Goal: Transaction & Acquisition: Purchase product/service

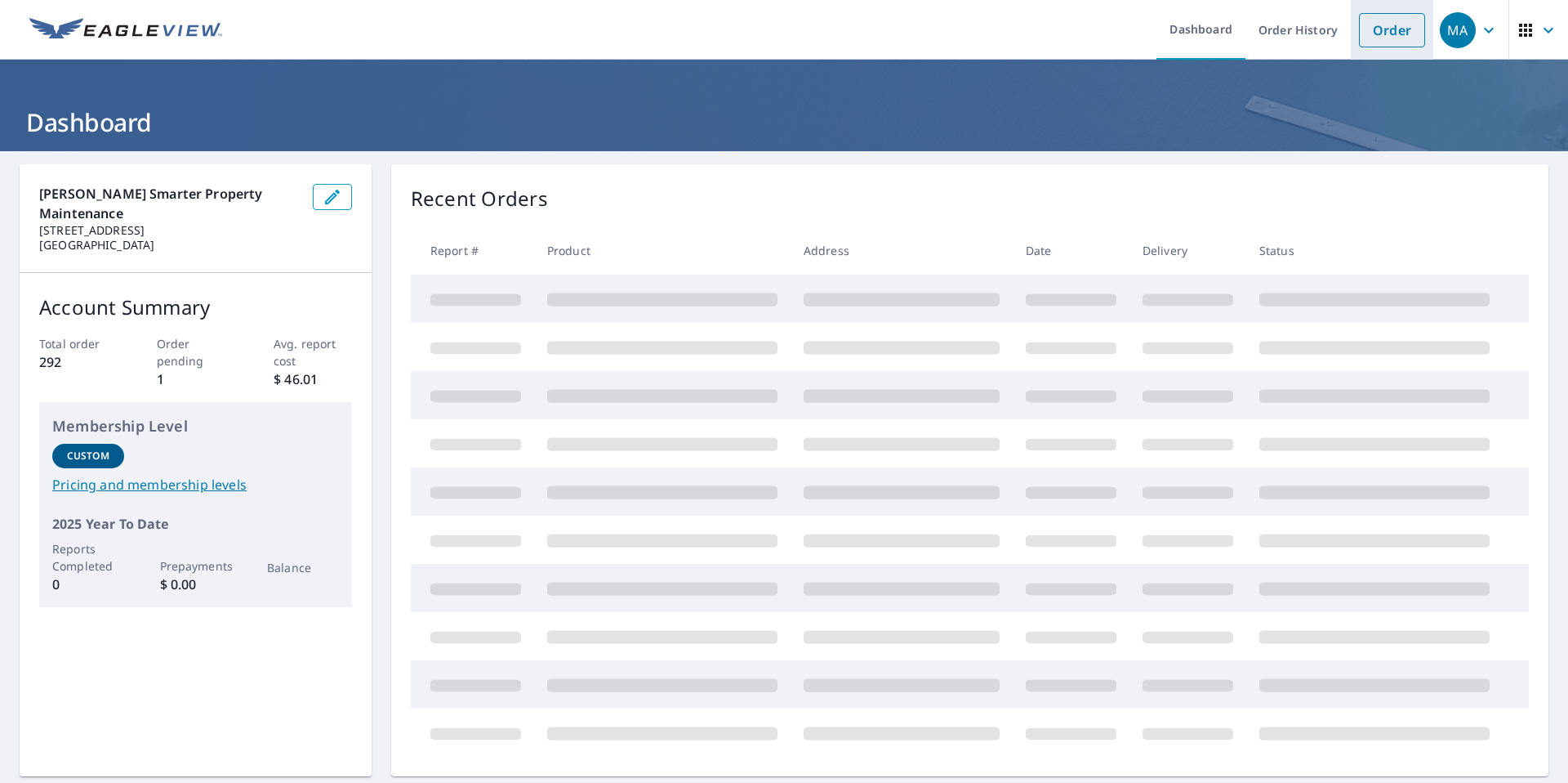
click at [1371, 32] on link "Order" at bounding box center [1393, 29] width 67 height 34
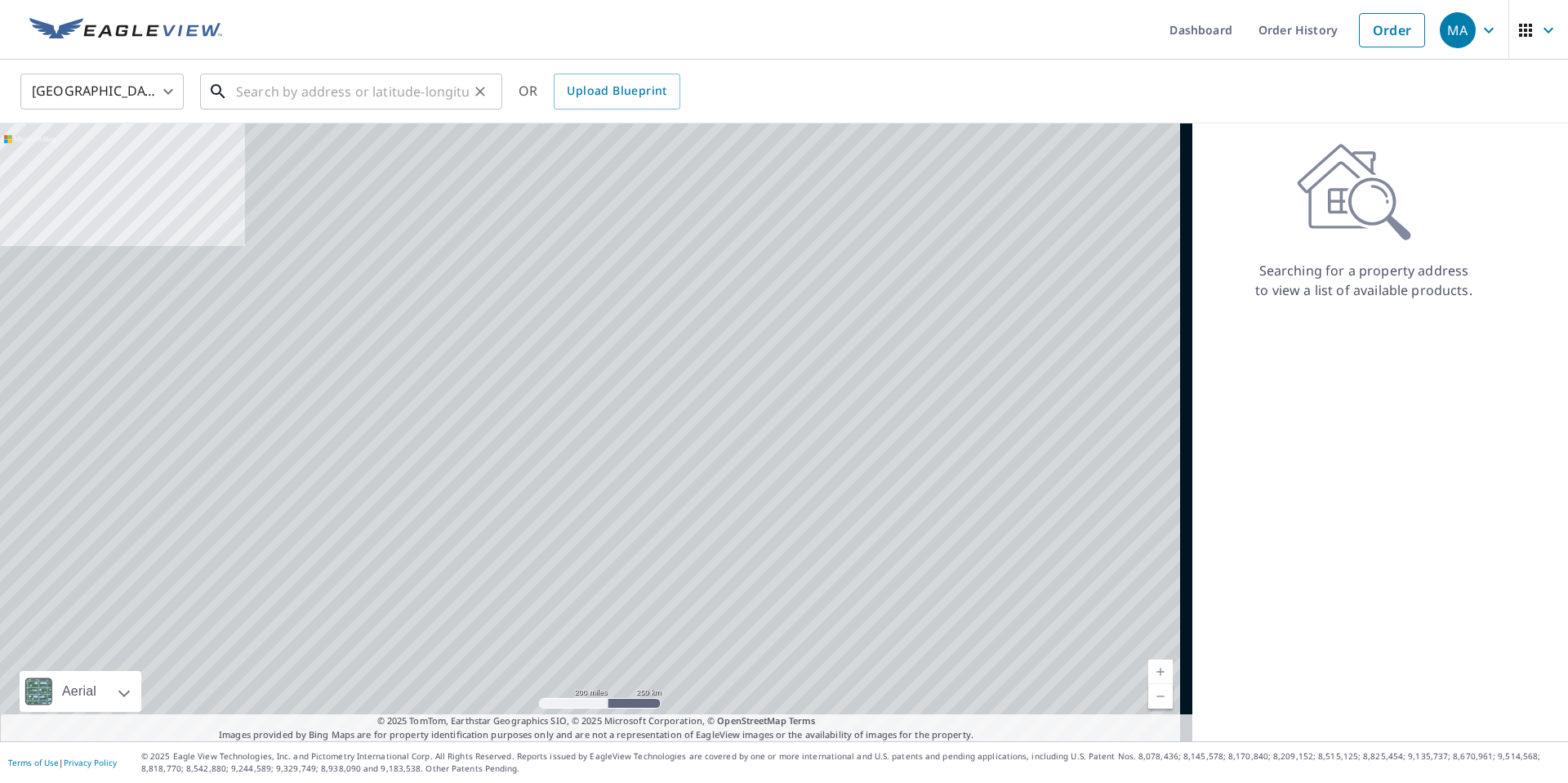
click at [405, 85] on input "text" at bounding box center [352, 91] width 233 height 46
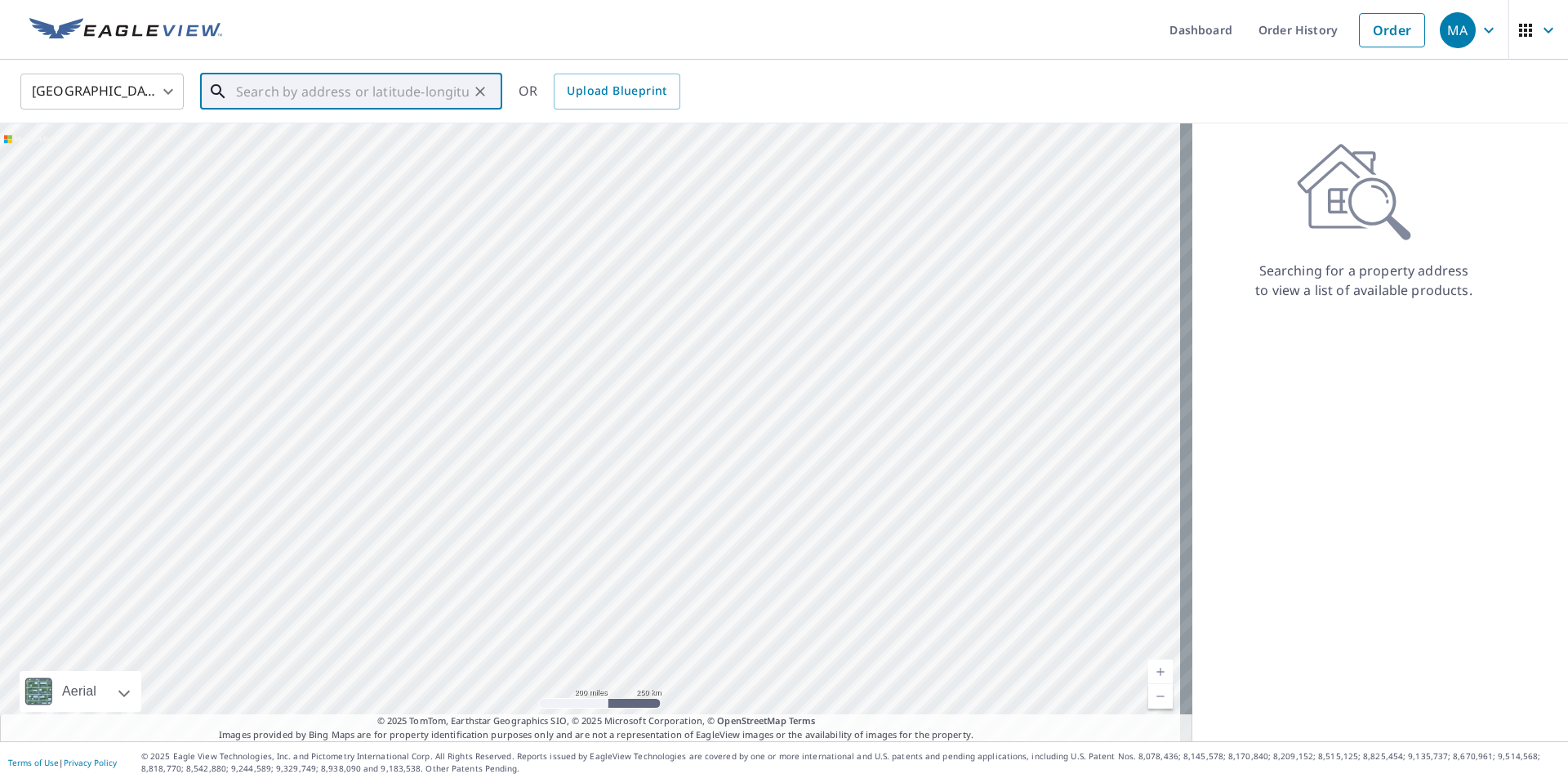
paste input "[STREET_ADDRESS]"
click at [358, 133] on span "2015 W [GEOGRAPHIC_DATA]" at bounding box center [361, 139] width 256 height 20
type input "2015 [STREET_ADDRESS]"
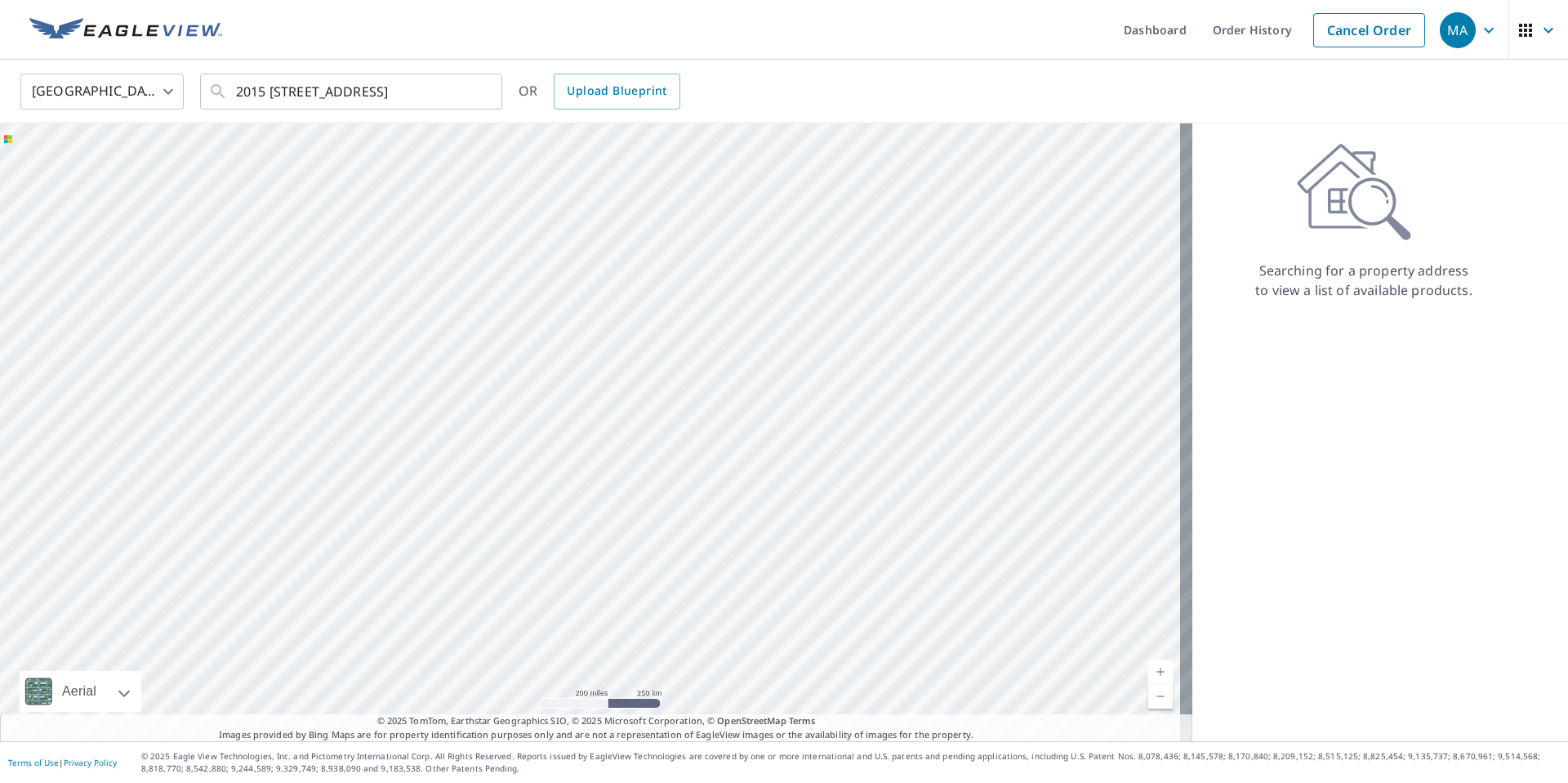
scroll to position [0, 0]
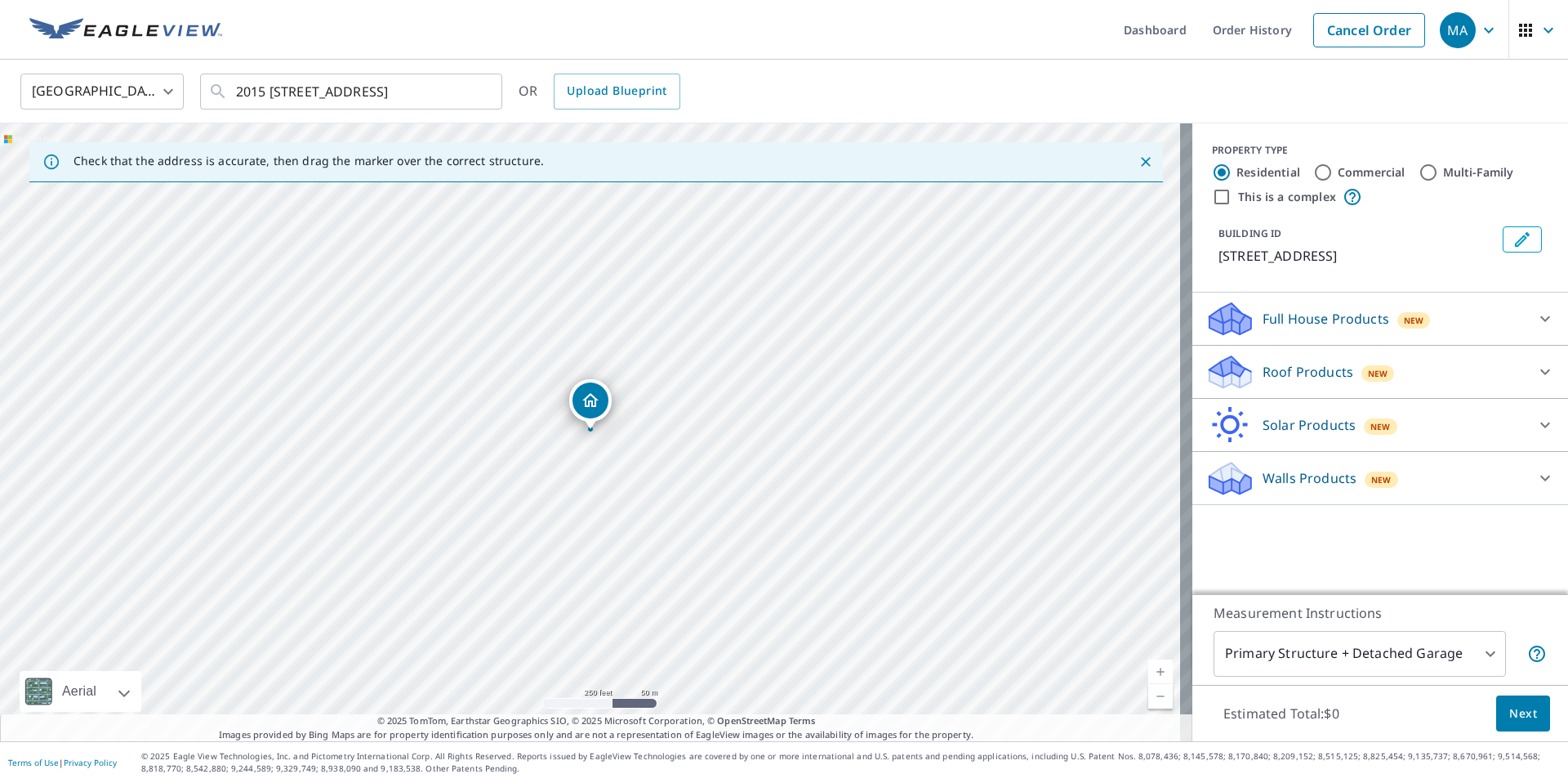
click at [1323, 376] on p "Roof Products" at bounding box center [1308, 372] width 91 height 20
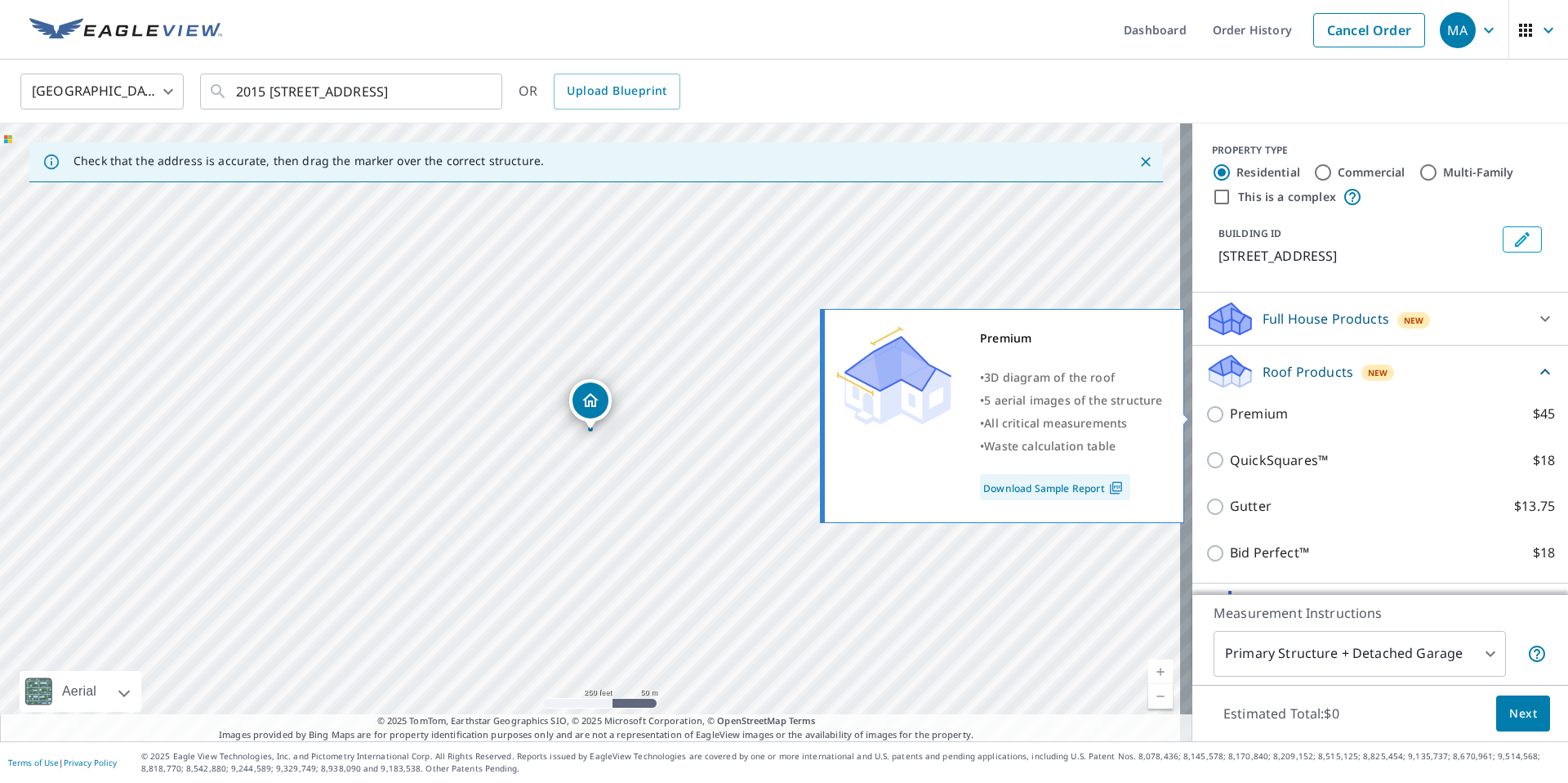
click at [1274, 412] on p "Premium" at bounding box center [1259, 414] width 58 height 21
click at [1231, 412] on input "Premium $45" at bounding box center [1218, 414] width 24 height 20
checkbox input "true"
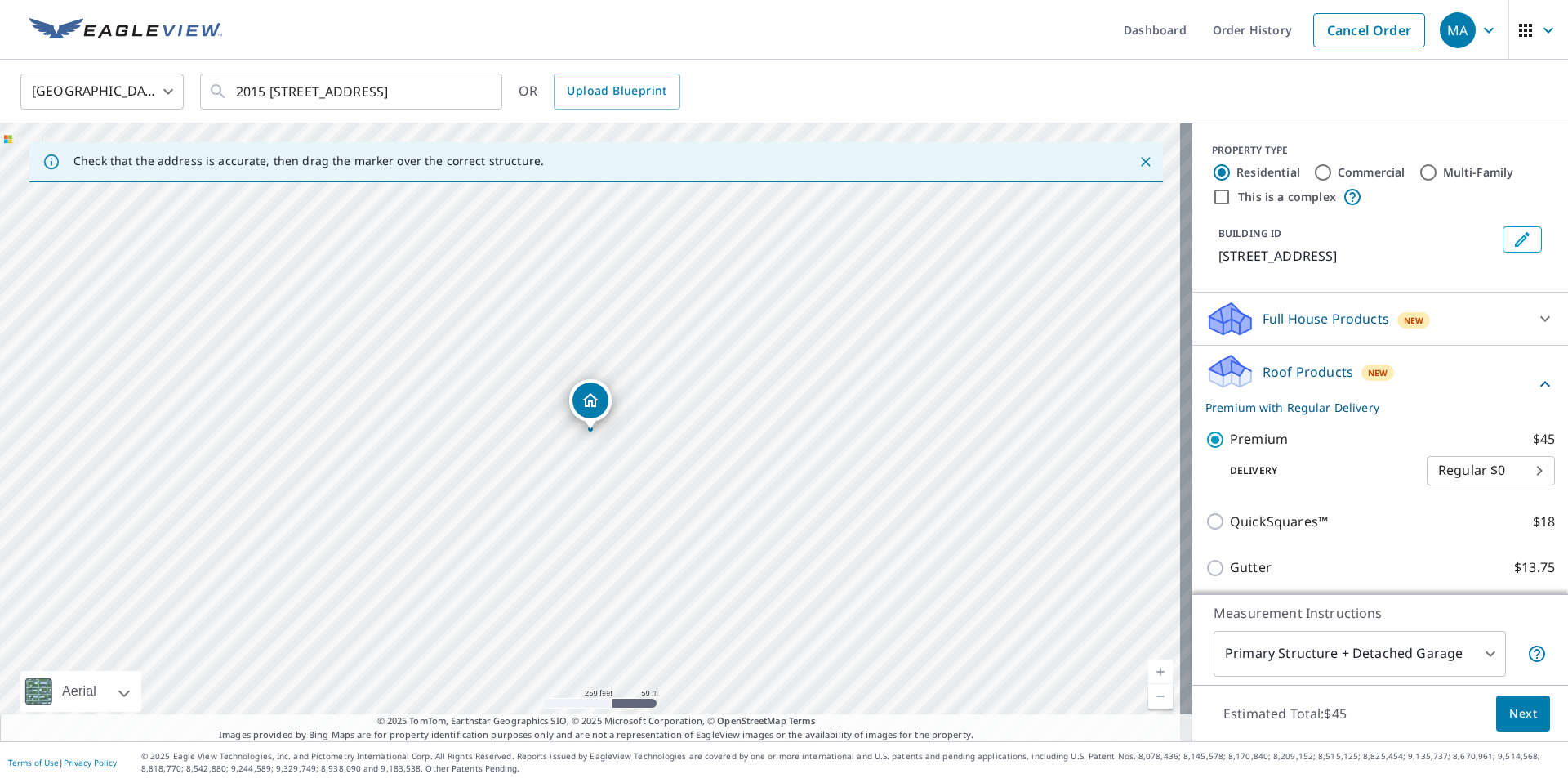
click at [1517, 702] on button "Next" at bounding box center [1523, 714] width 54 height 37
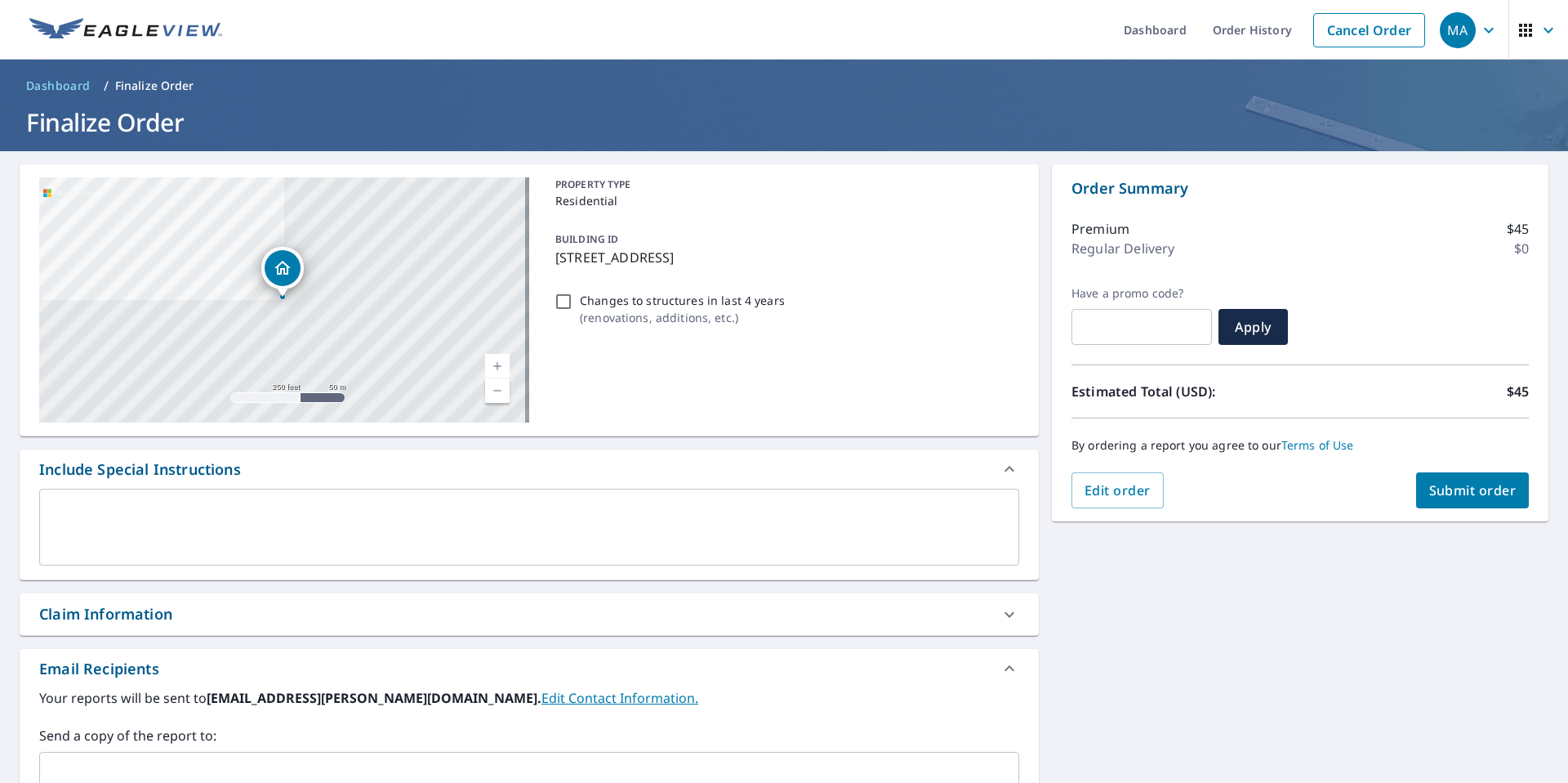
click at [1455, 508] on button "Submit order" at bounding box center [1473, 490] width 113 height 36
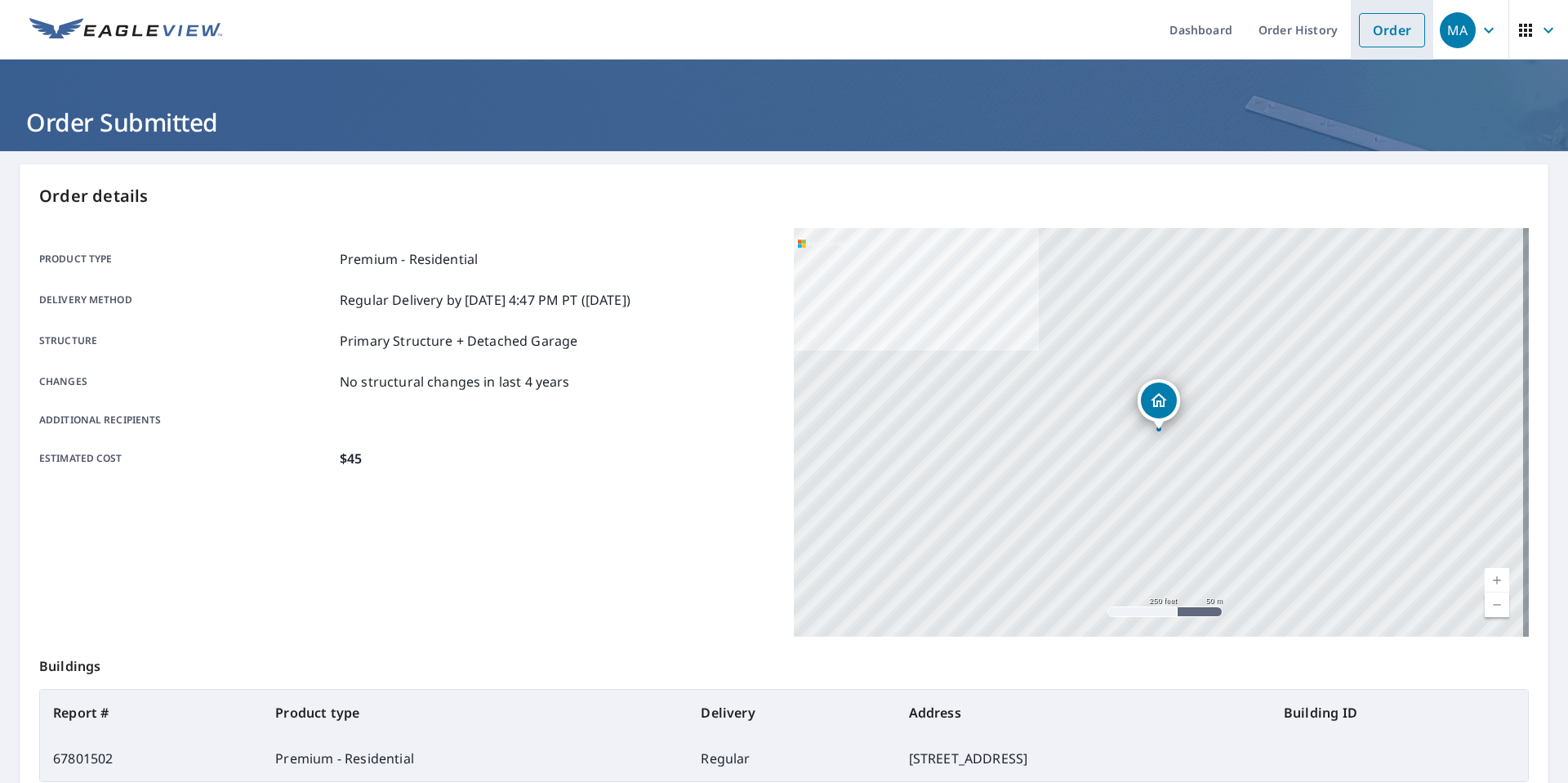
click at [1395, 26] on link "Order" at bounding box center [1393, 29] width 67 height 34
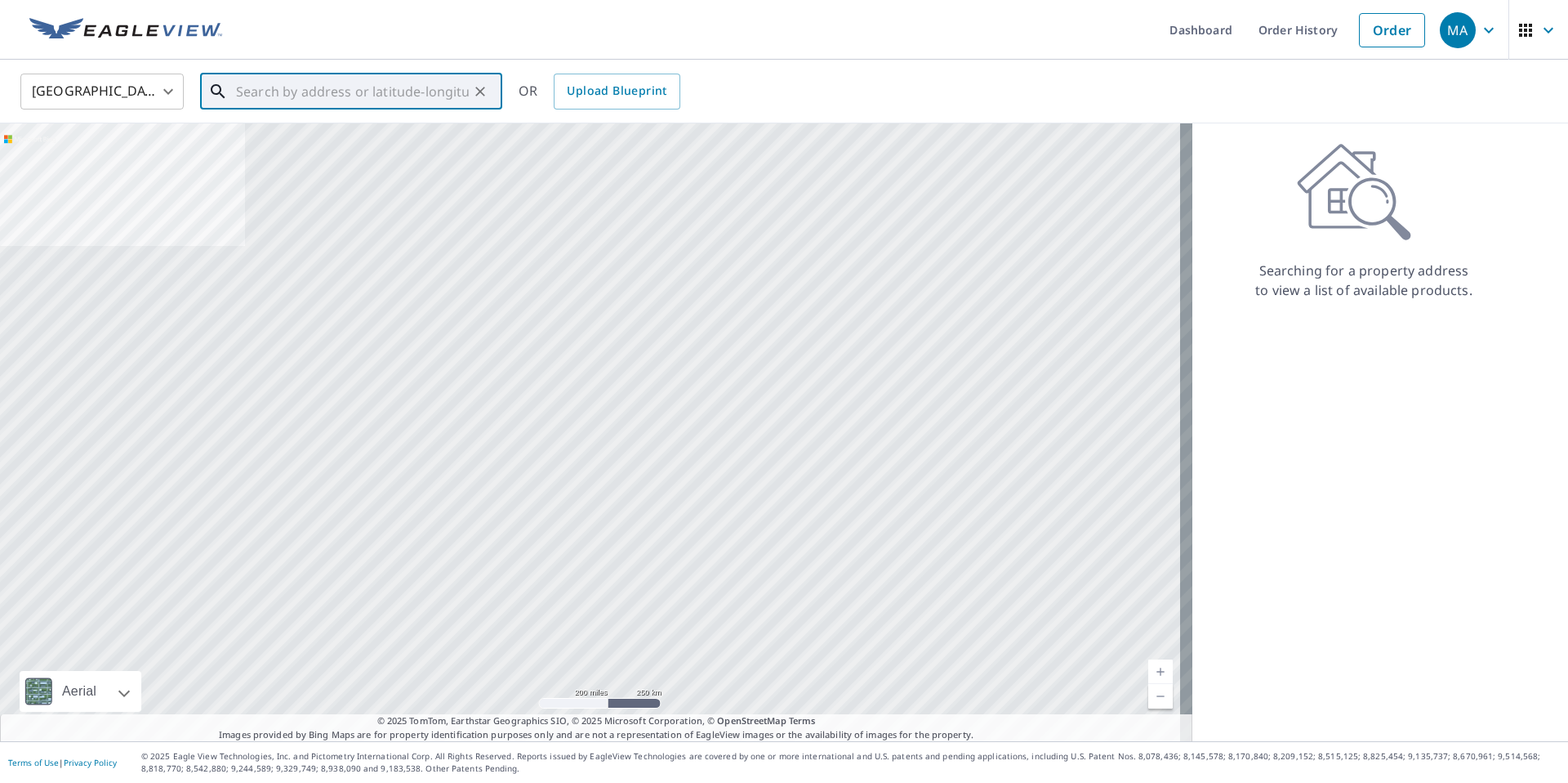
click at [416, 82] on input "text" at bounding box center [352, 91] width 233 height 46
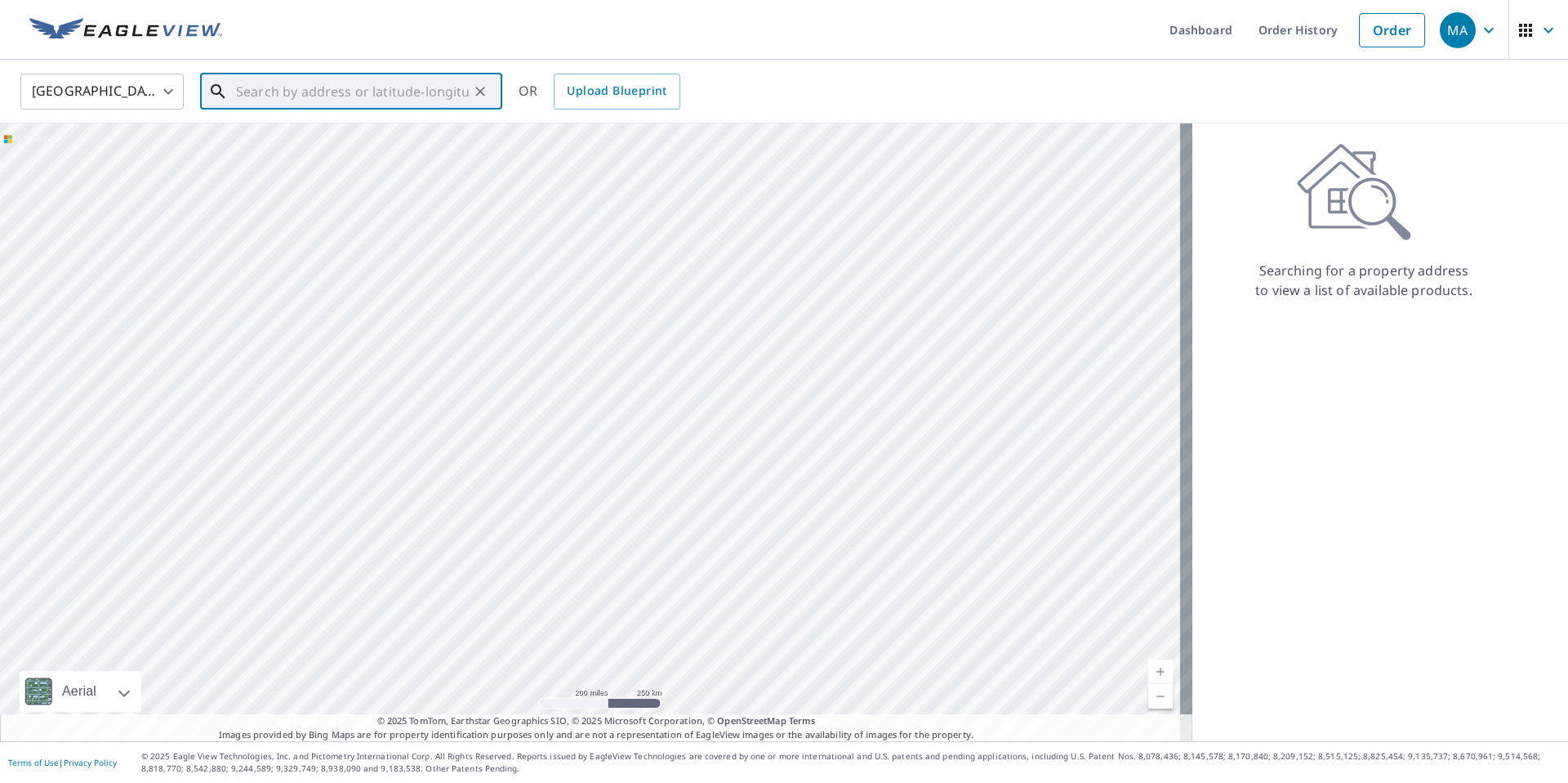
paste input "[STREET_ADDRESS]"
click at [424, 138] on span "[STREET_ADDRESS]" at bounding box center [361, 139] width 256 height 20
type input "[STREET_ADDRESS]"
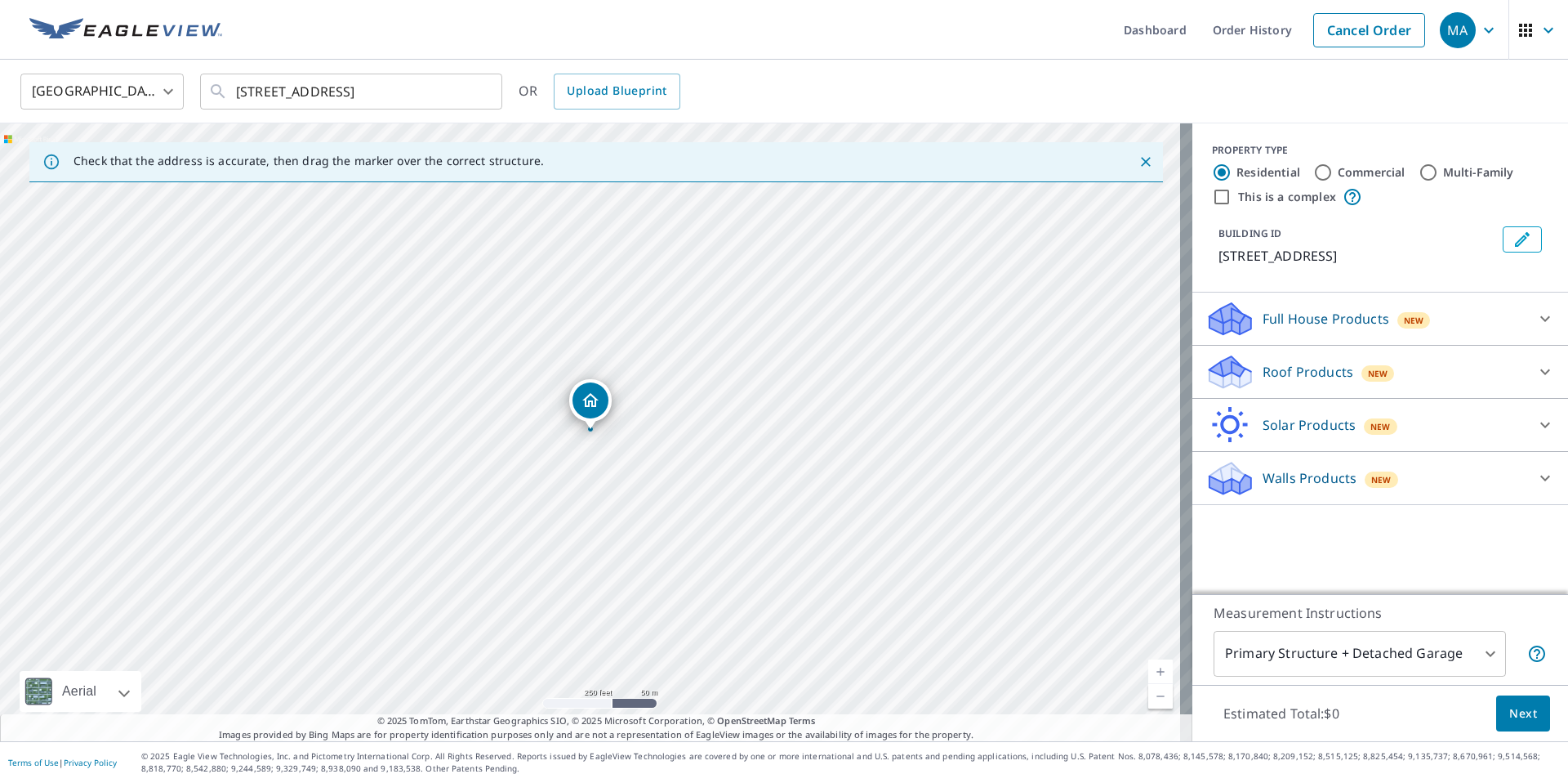
click at [1314, 374] on p "Roof Products" at bounding box center [1308, 372] width 91 height 20
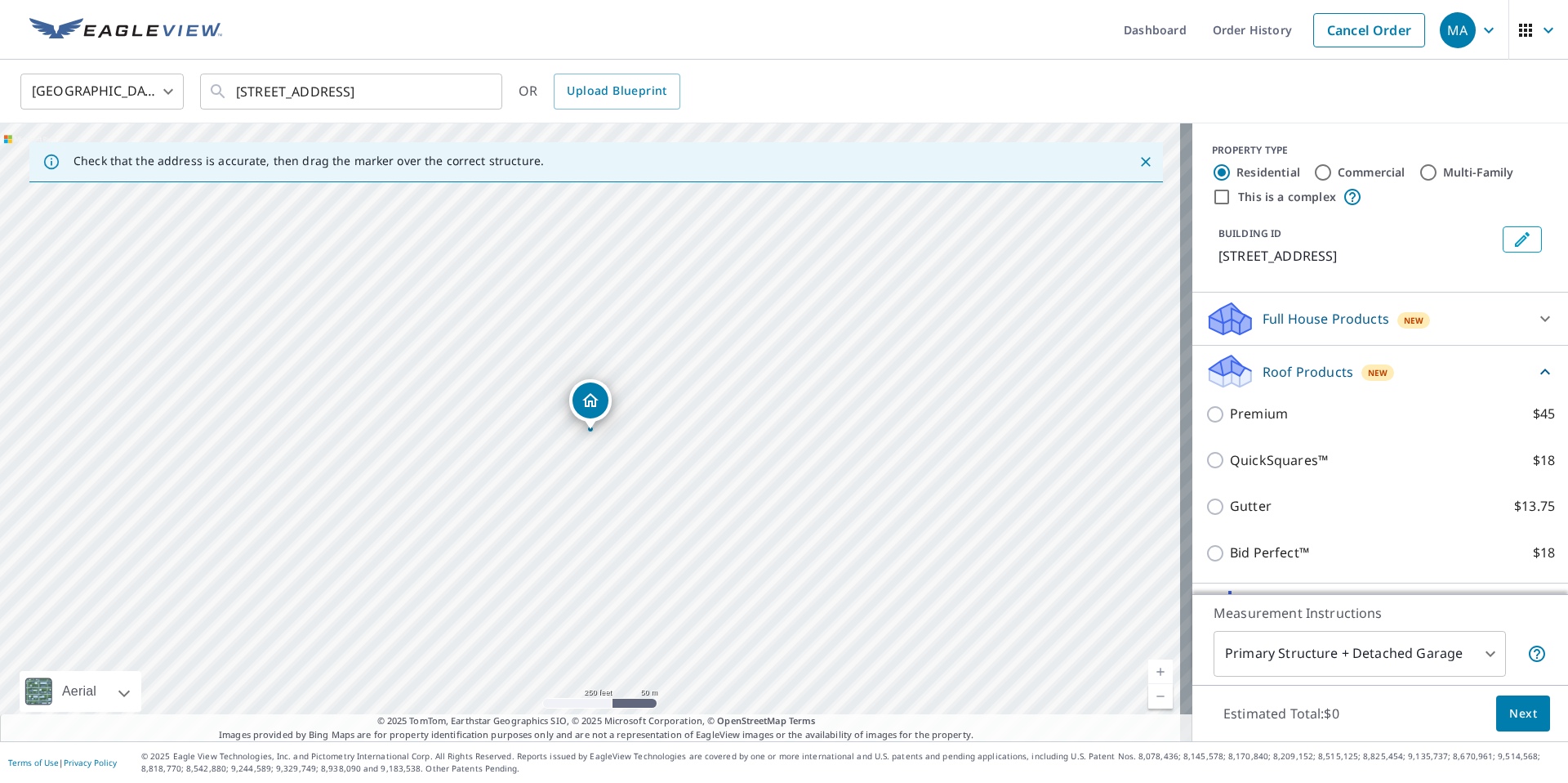
click at [1270, 410] on p "Premium" at bounding box center [1259, 414] width 58 height 21
click at [1231, 410] on input "Premium $45" at bounding box center [1218, 414] width 24 height 20
checkbox input "true"
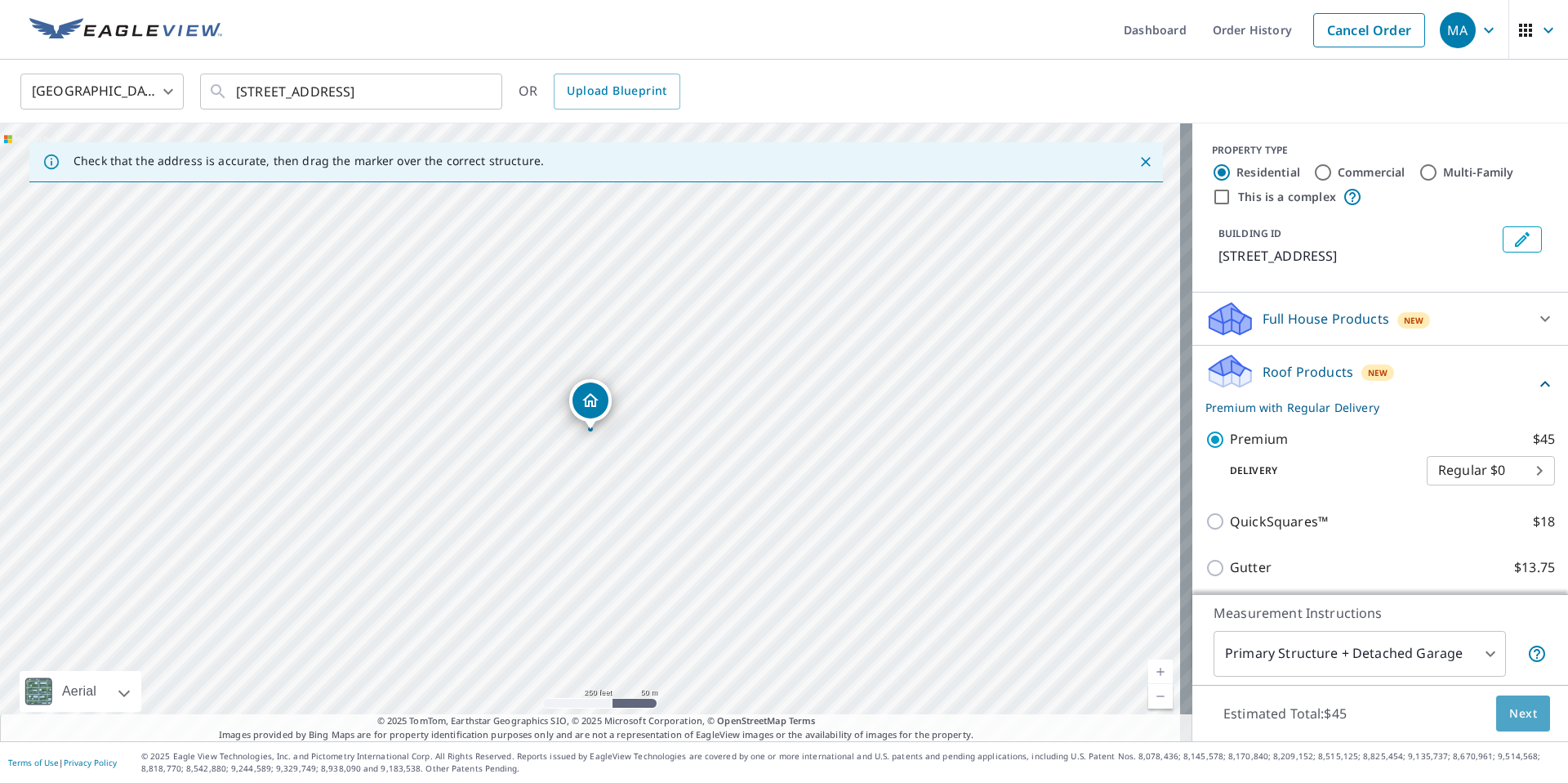
click at [1516, 704] on span "Next" at bounding box center [1523, 714] width 27 height 21
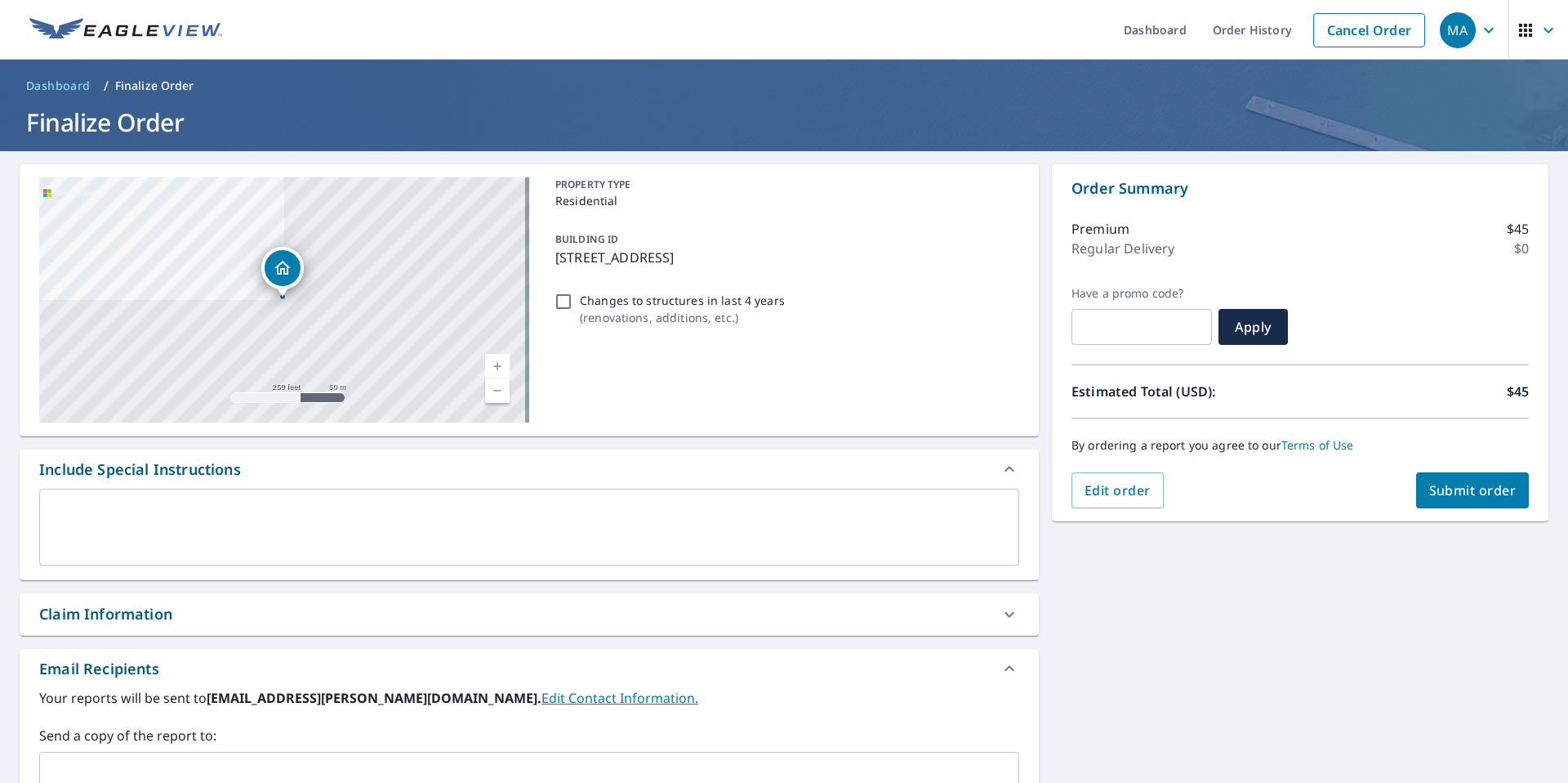
click at [1434, 508] on div "Order Summary Premium $45 Regular Delivery $0 Have a promo code? ​ Apply Estima…" at bounding box center [1301, 343] width 497 height 357
click at [1434, 493] on span "Submit order" at bounding box center [1472, 490] width 87 height 18
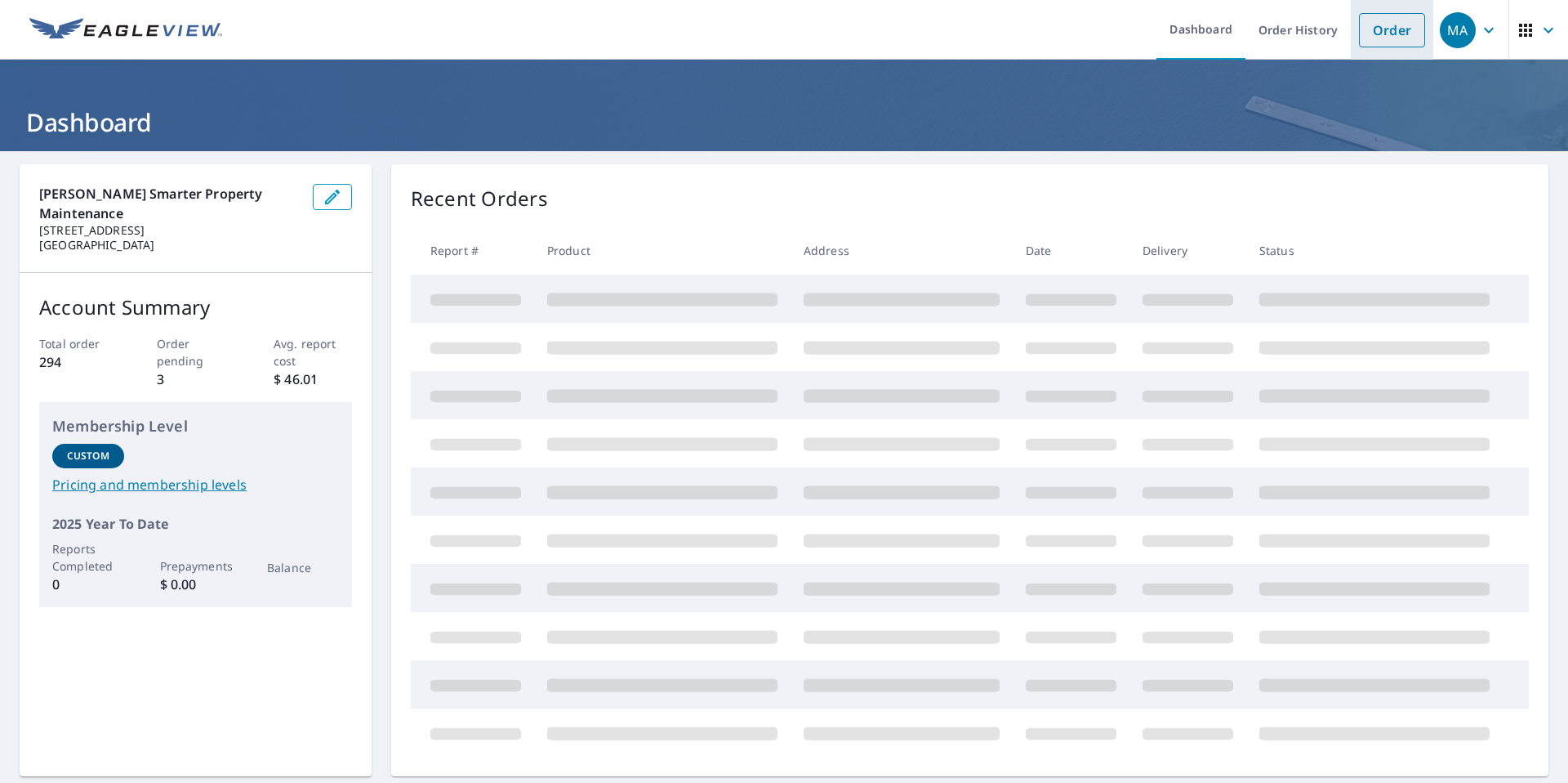
click at [1360, 32] on link "Order" at bounding box center [1393, 29] width 67 height 34
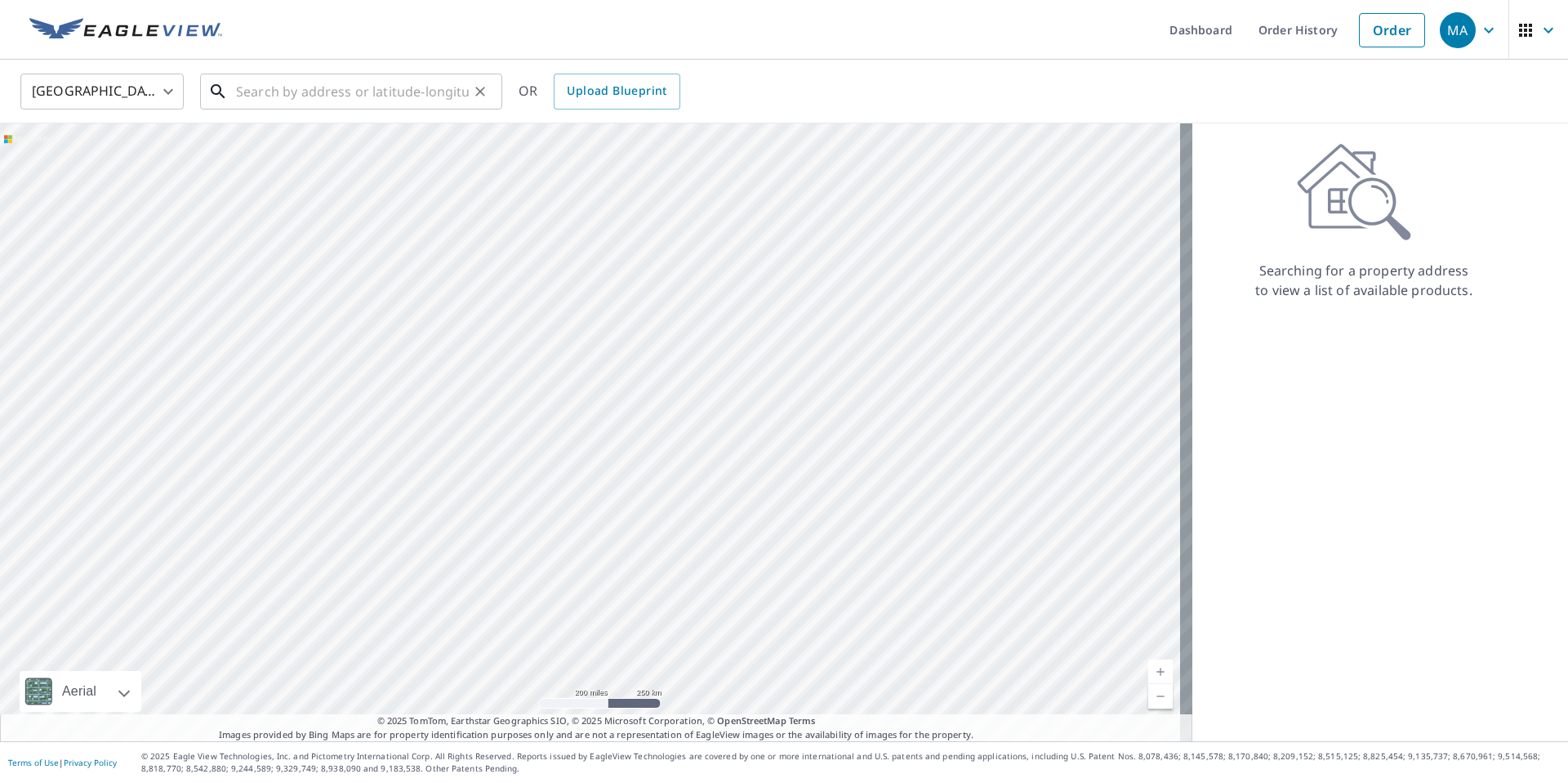
click at [355, 92] on input "text" at bounding box center [352, 91] width 233 height 46
paste input "7163 Whitfield Drive, Riverdale, GA 30296"
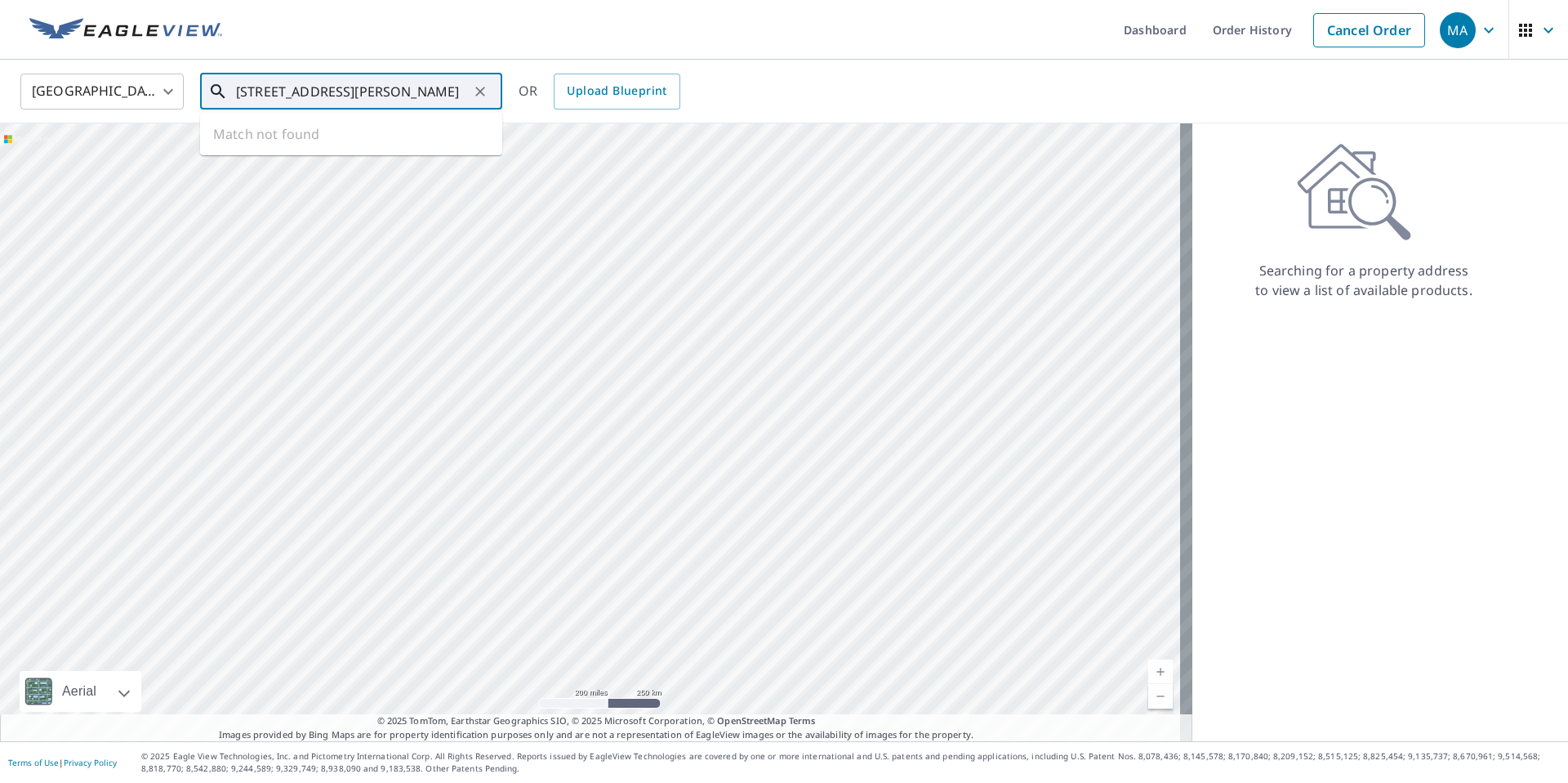
scroll to position [0, 25]
click at [350, 129] on span "7163 Whitfield Dr" at bounding box center [361, 139] width 256 height 20
type input "7163 Whitfield Dr Riverdale, GA 30296"
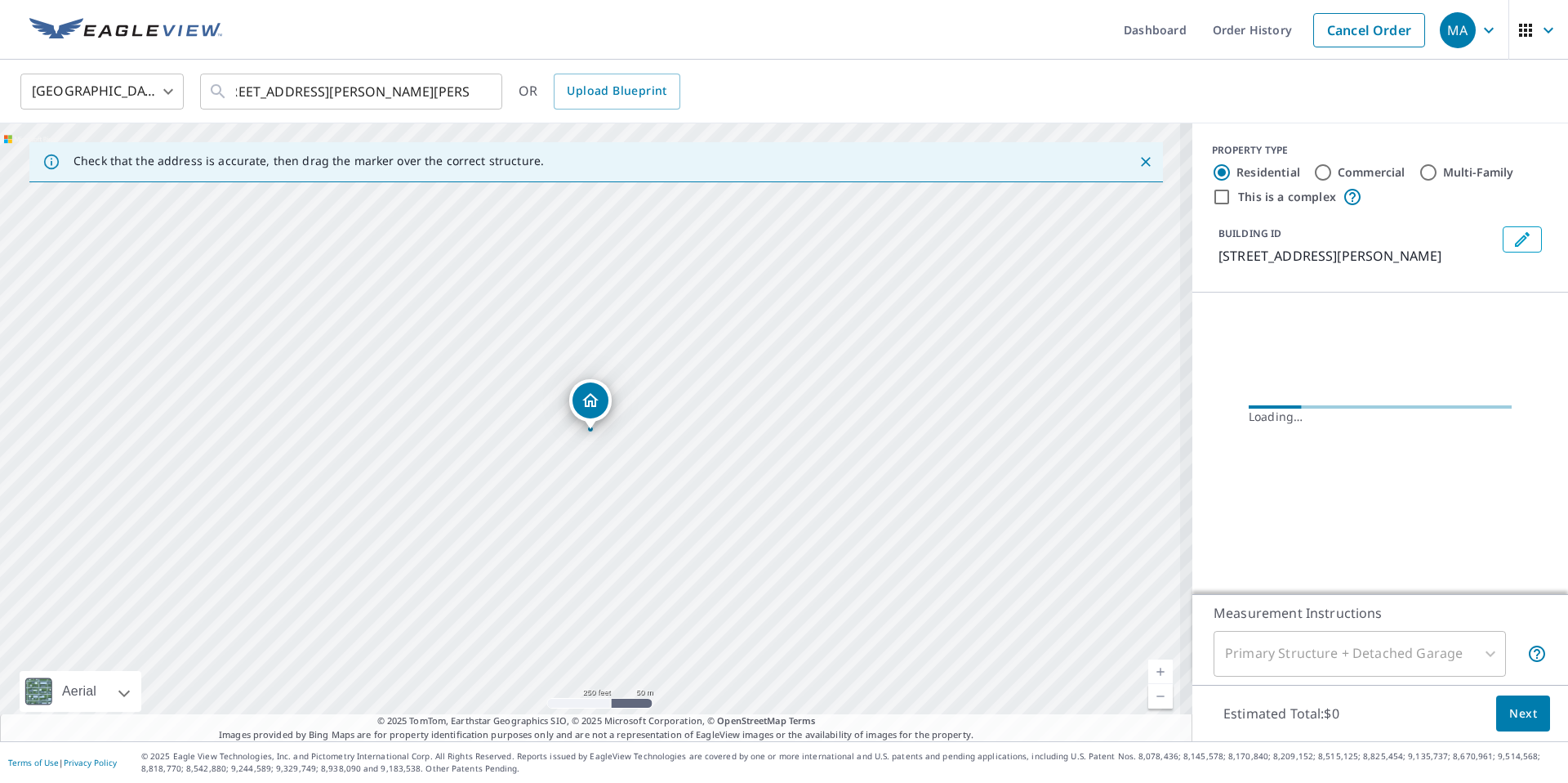
scroll to position [0, 0]
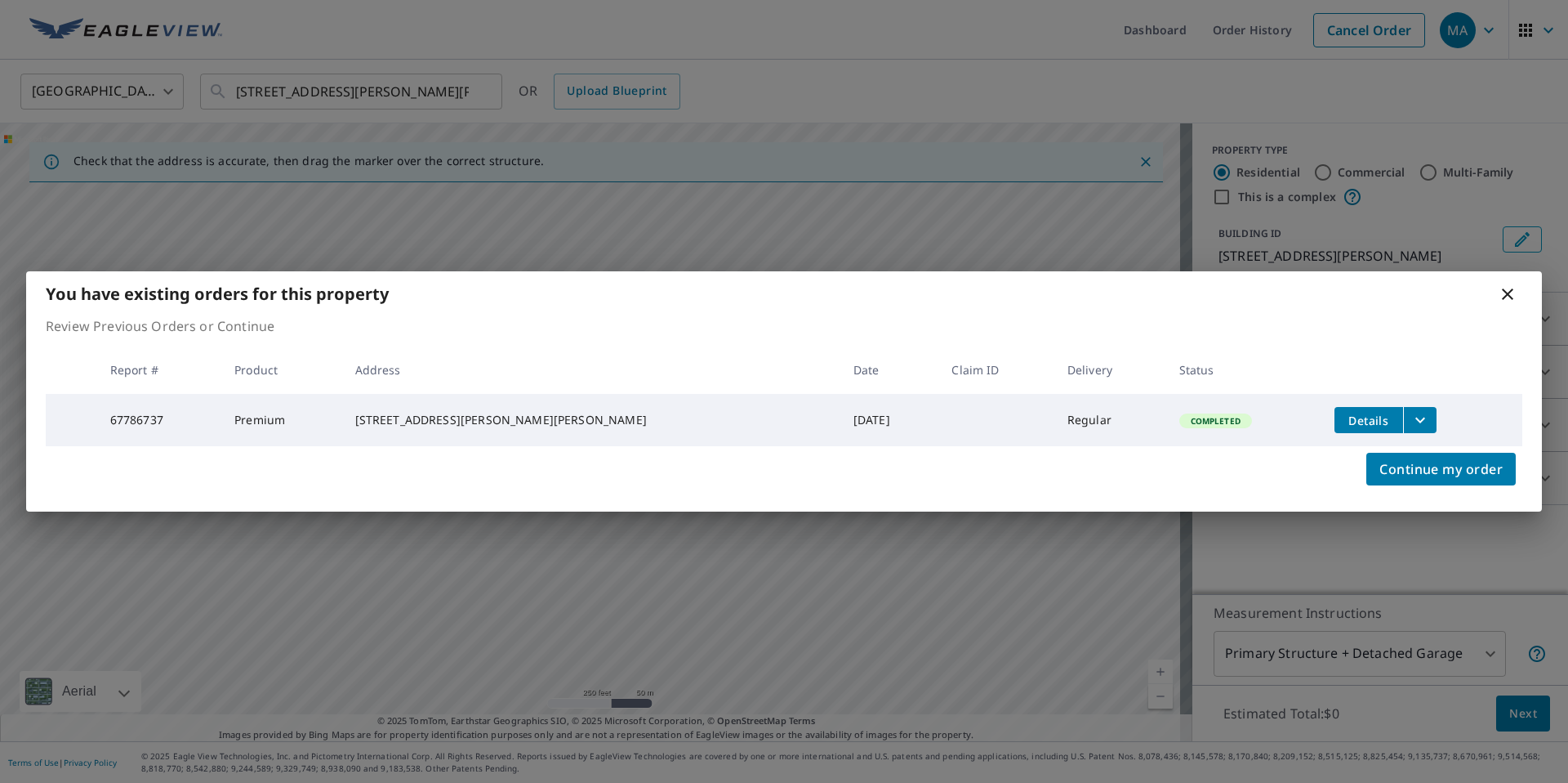
click at [1382, 405] on td "Details" at bounding box center [1421, 419] width 201 height 52
click at [1411, 410] on icon "filesDropdownBtn-67786737" at bounding box center [1420, 420] width 20 height 20
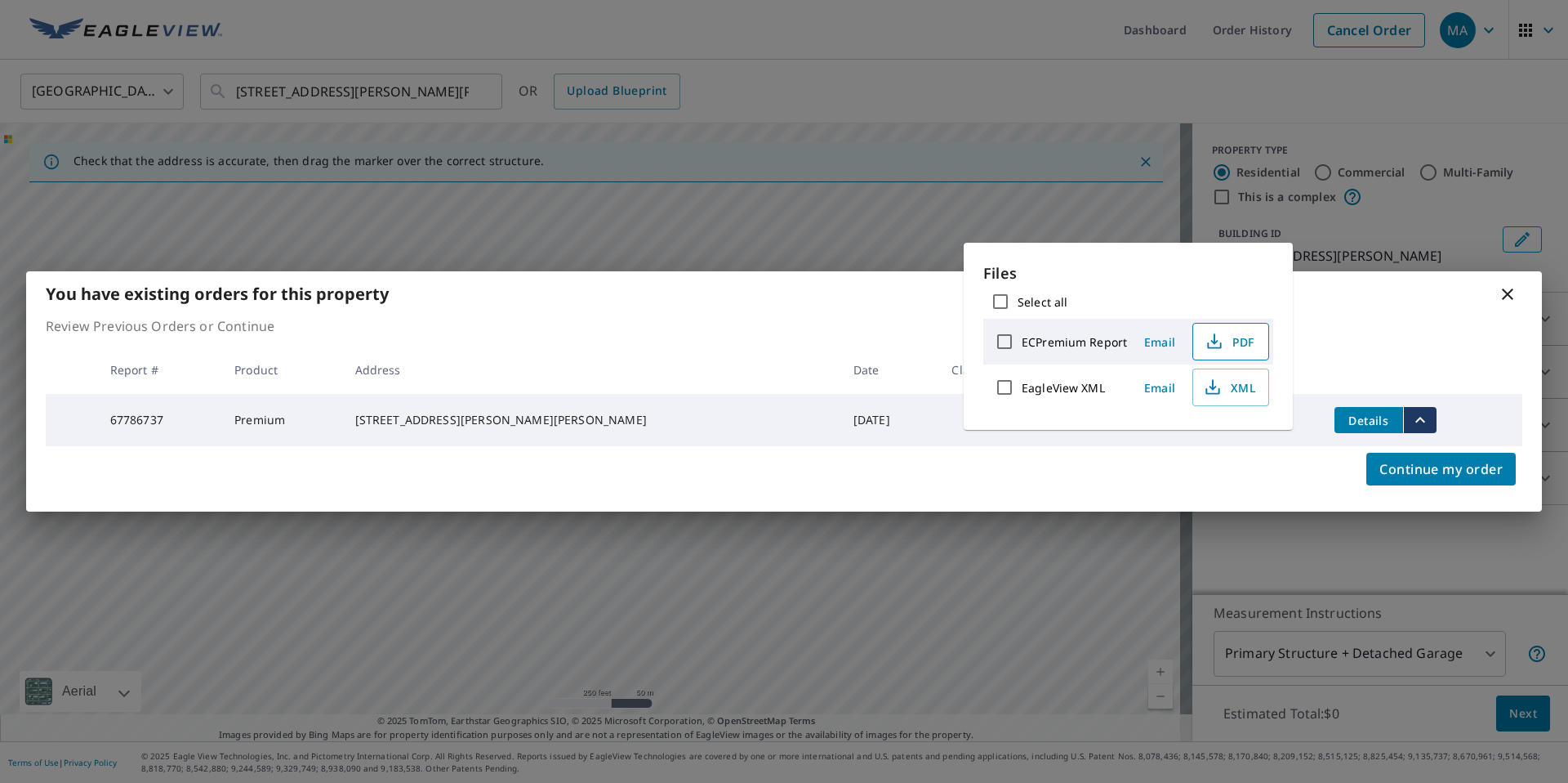
click at [1248, 339] on span "PDF" at bounding box center [1229, 342] width 52 height 20
